Goal: Transaction & Acquisition: Purchase product/service

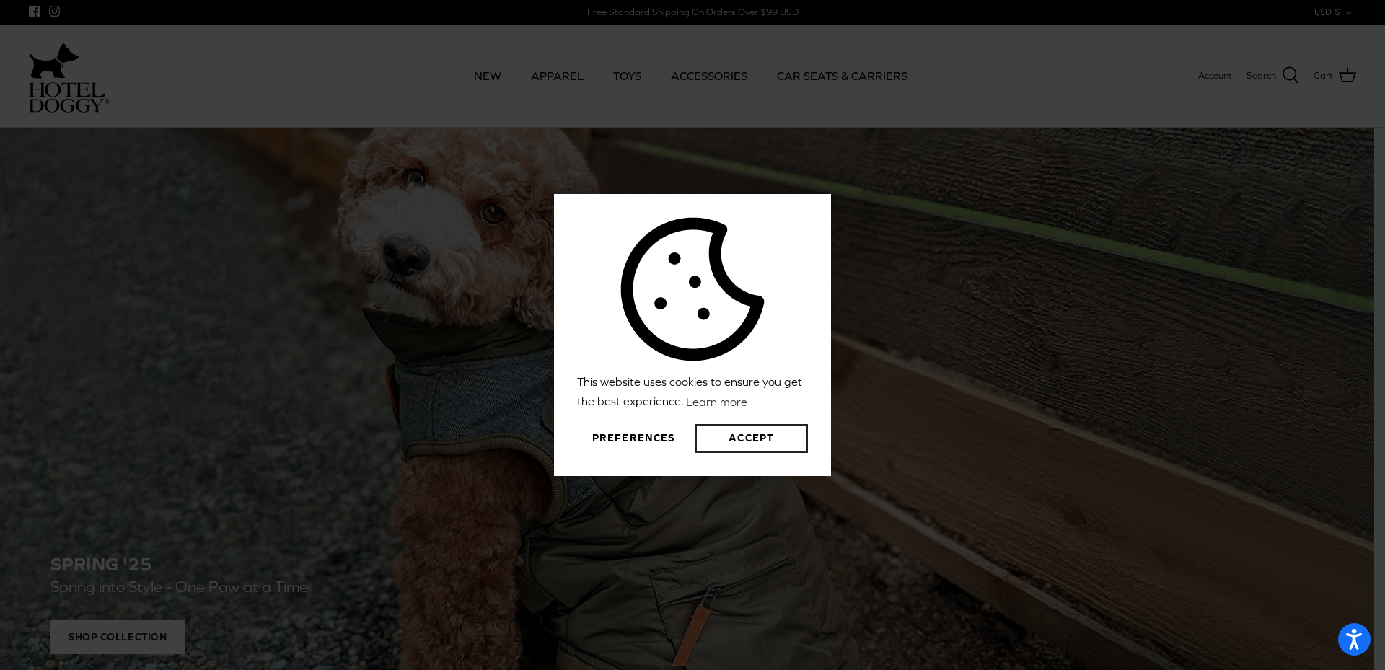
drag, startPoint x: 769, startPoint y: 449, endPoint x: 731, endPoint y: 327, distance: 127.8
click at [769, 448] on button "Accept" at bounding box center [752, 438] width 113 height 29
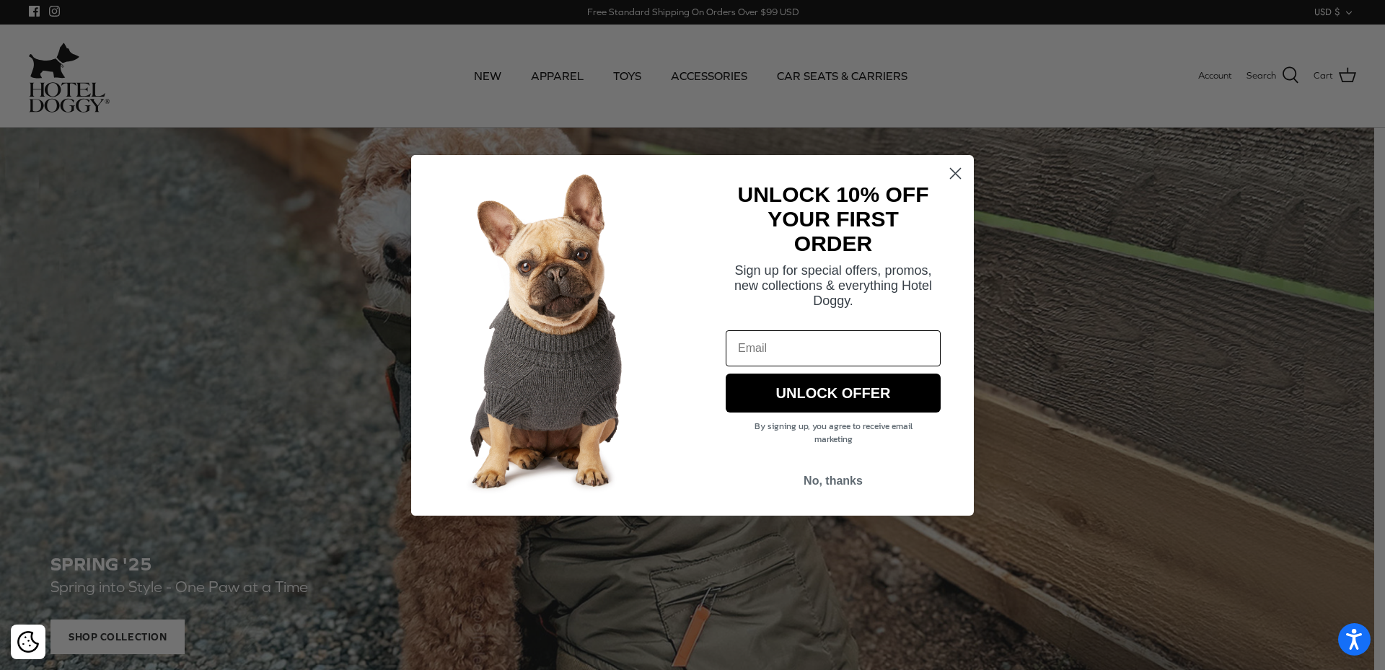
click at [957, 169] on circle "Close dialog" at bounding box center [956, 173] width 24 height 24
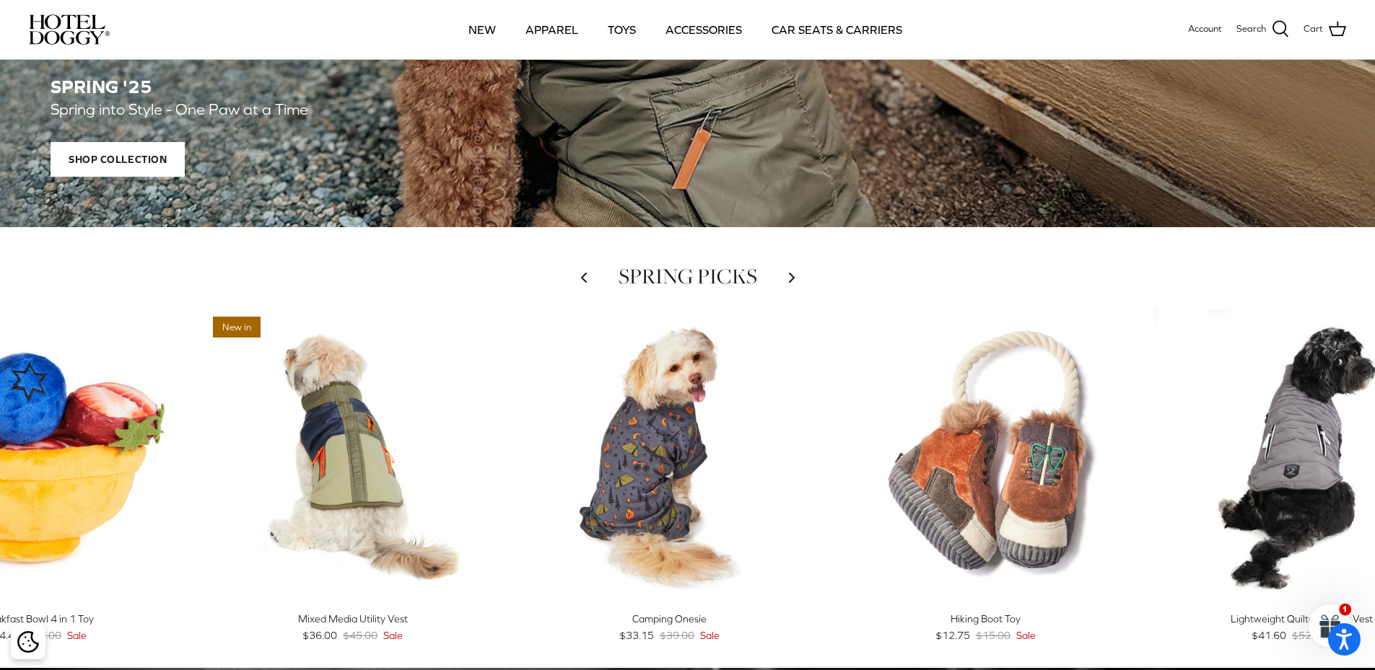
scroll to position [144, 0]
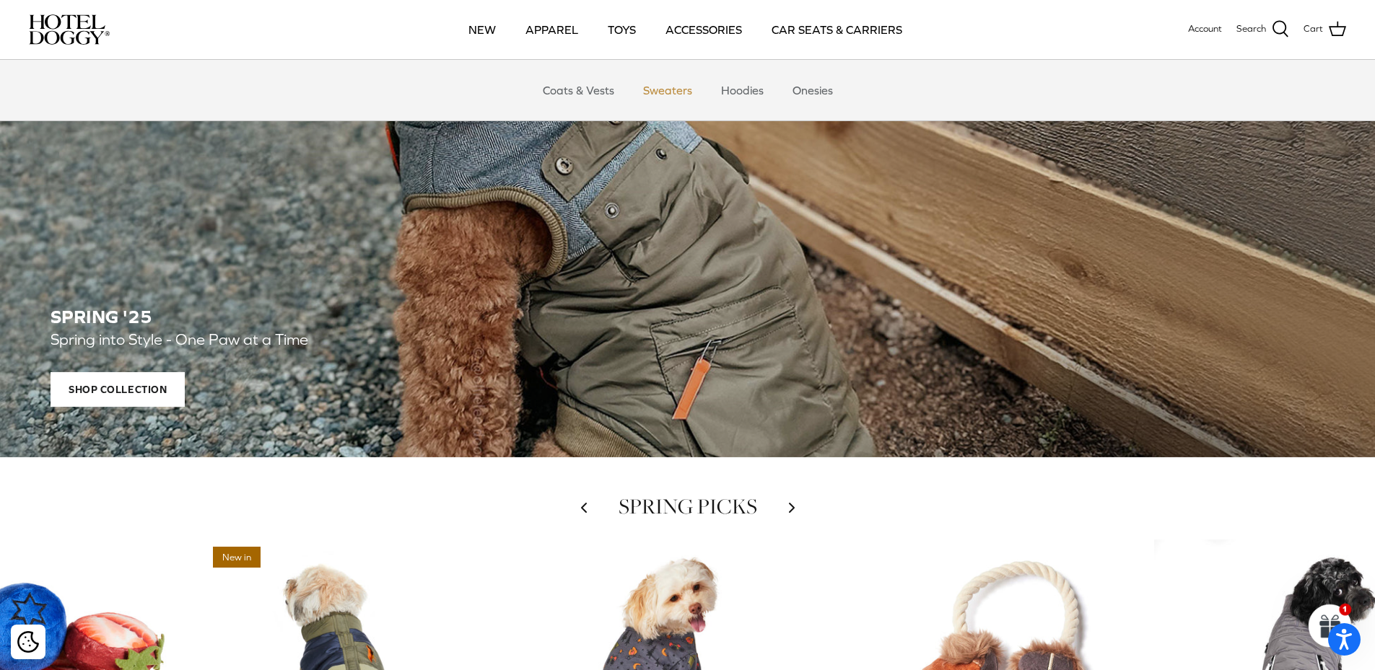
click at [662, 84] on link "Sweaters" at bounding box center [667, 90] width 75 height 43
